Goal: Transaction & Acquisition: Purchase product/service

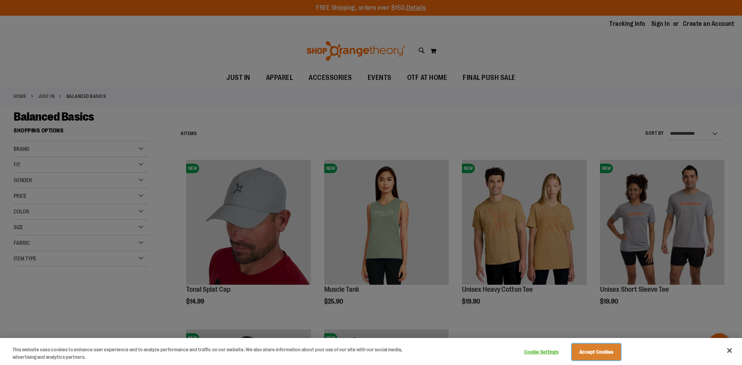
click at [594, 352] on button "Accept Cookies" at bounding box center [596, 352] width 49 height 16
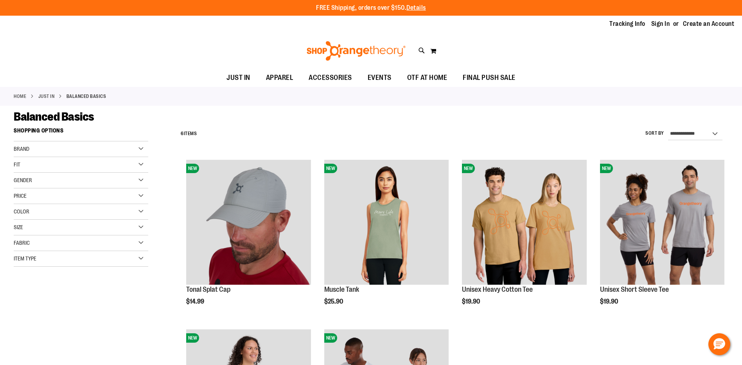
click at [22, 94] on link "Home" at bounding box center [20, 96] width 13 height 7
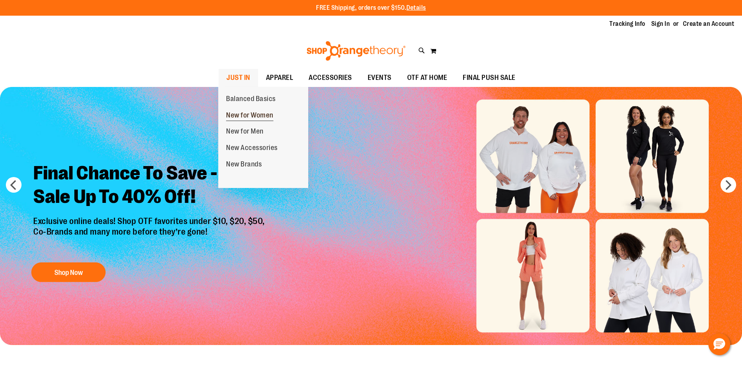
click at [229, 115] on span "New for Women" at bounding box center [249, 116] width 47 height 10
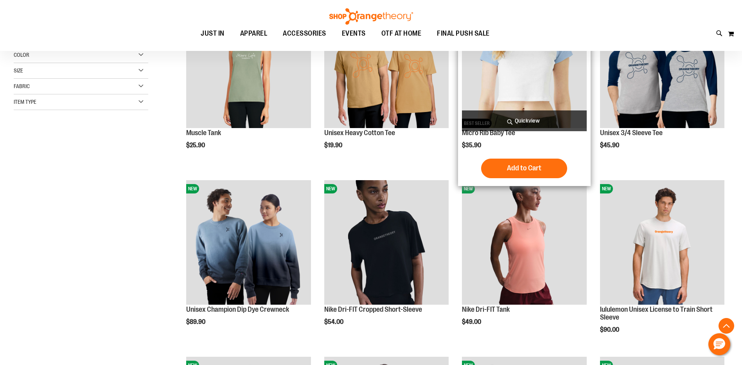
scroll to position [274, 0]
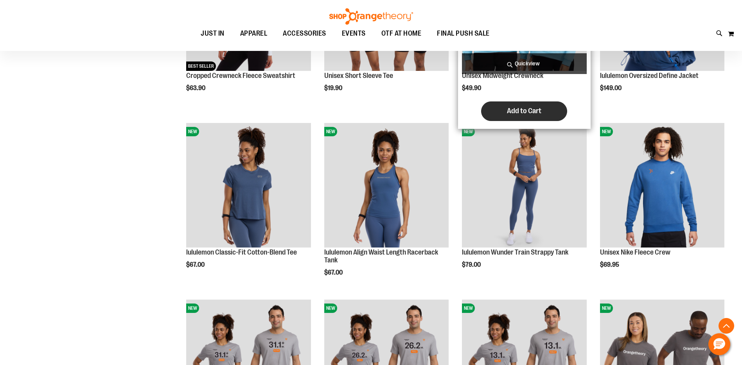
scroll to position [860, 0]
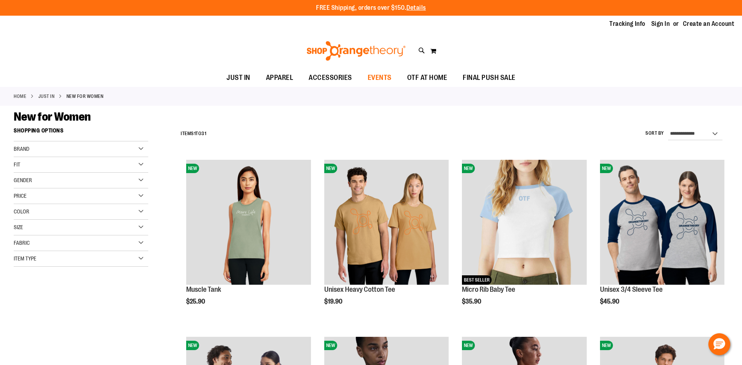
click at [374, 76] on span "EVENTS" at bounding box center [380, 78] width 24 height 18
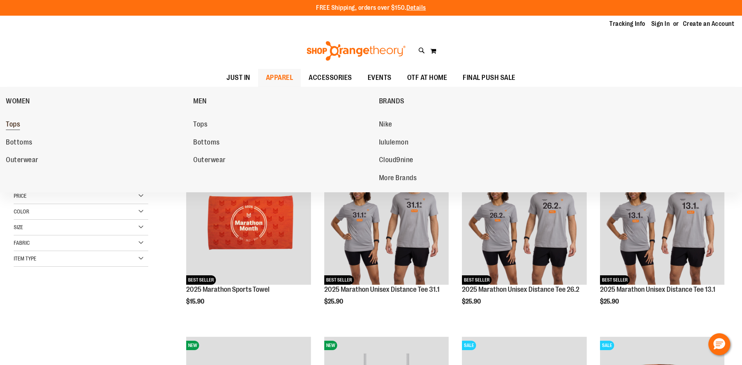
click at [14, 123] on span "Tops" at bounding box center [13, 125] width 14 height 10
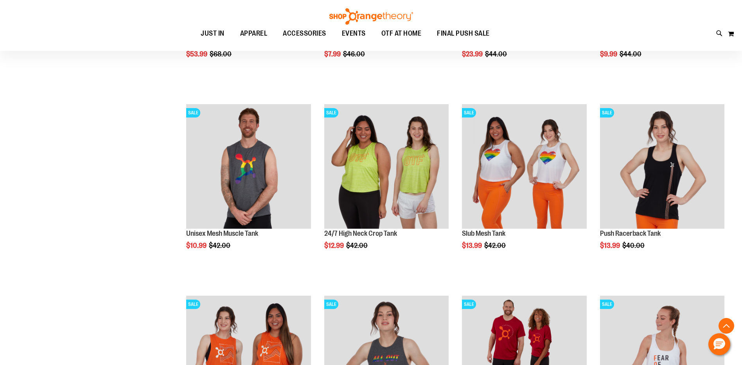
scroll to position [978, 0]
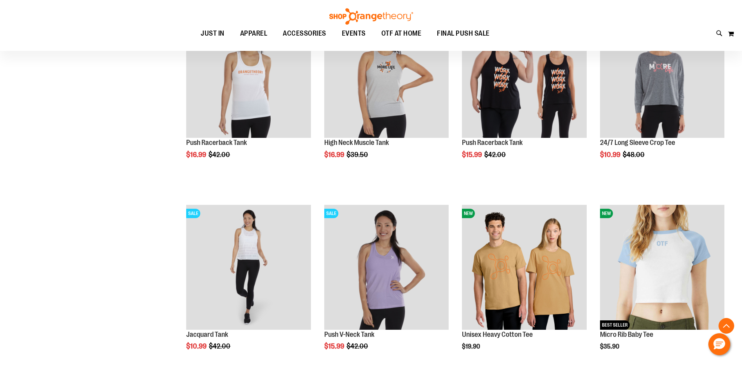
scroll to position [1604, 0]
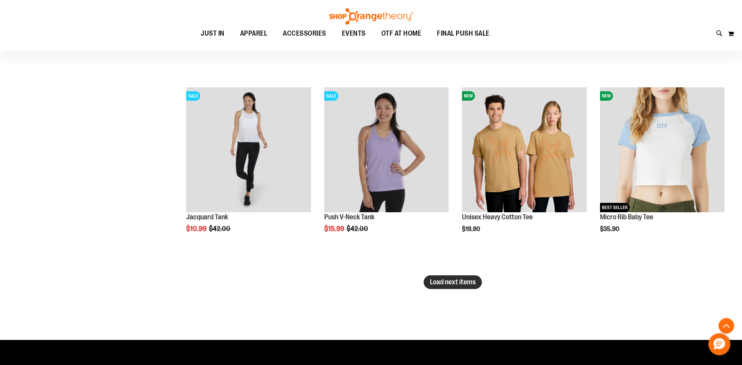
click at [444, 281] on span "Load next items" at bounding box center [453, 282] width 46 height 8
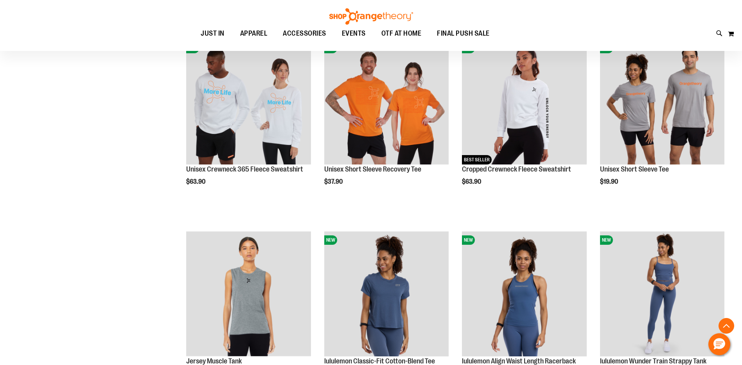
scroll to position [2191, 0]
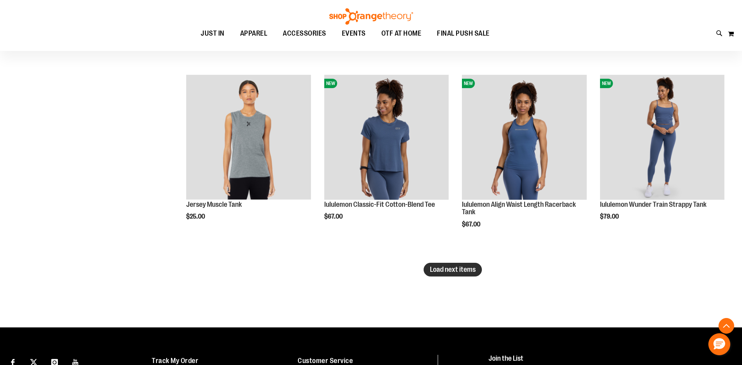
click at [457, 268] on span "Load next items" at bounding box center [453, 269] width 46 height 8
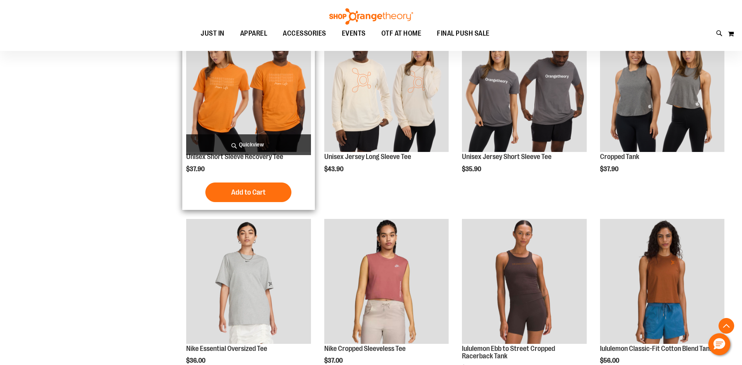
scroll to position [2778, 0]
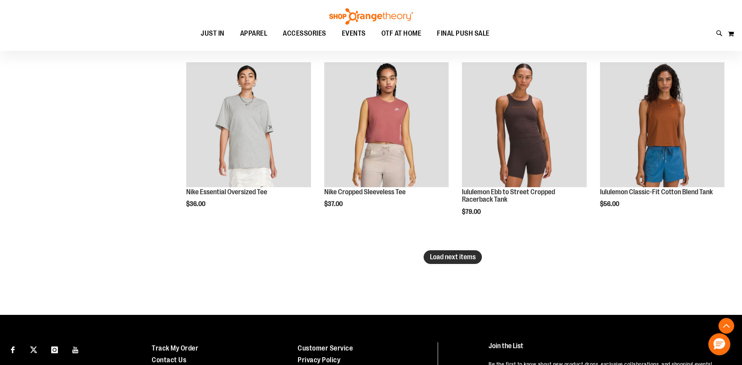
click at [447, 261] on button "Load next items" at bounding box center [453, 257] width 58 height 14
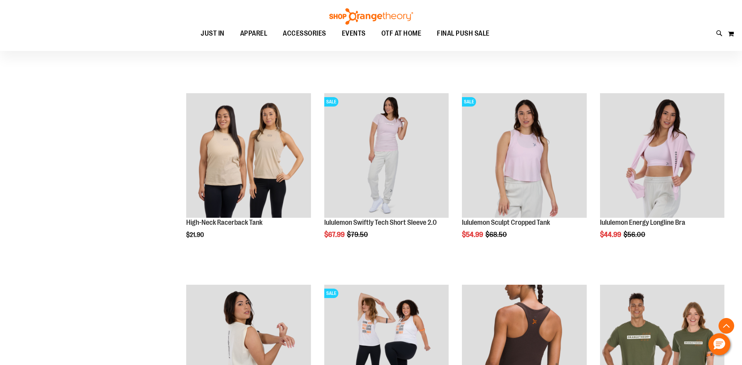
scroll to position [3287, 0]
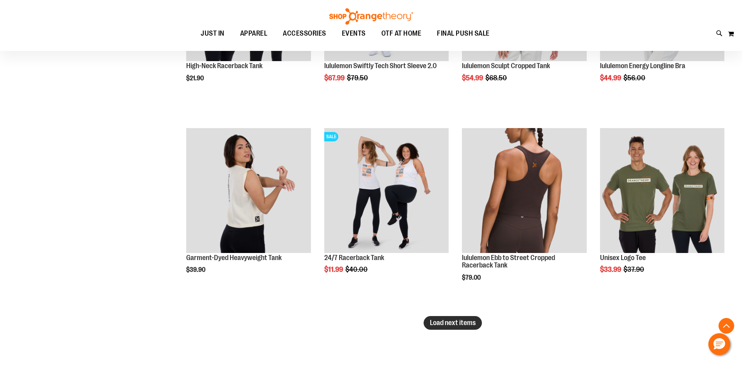
click at [450, 321] on span "Load next items" at bounding box center [453, 323] width 46 height 8
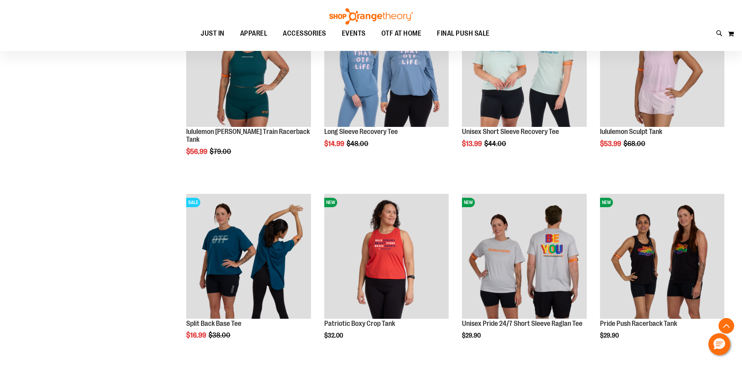
scroll to position [3913, 0]
